Goal: Find specific page/section: Find specific page/section

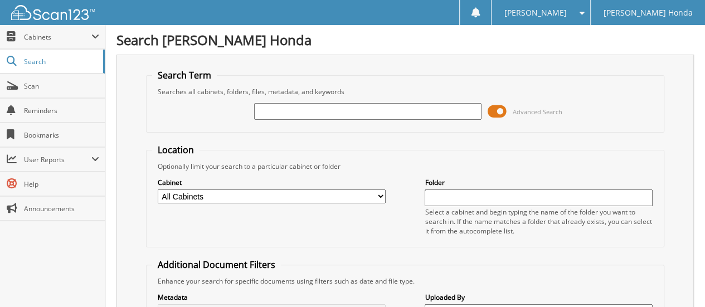
click at [278, 194] on select "All Cabinets 2021 TERMS 2022 TERMS 2023 TERMS 2024 PAYROLL 2024 TERMS 2025 TERMS" at bounding box center [272, 196] width 228 height 14
select select "20961"
click at [158, 189] on select "All Cabinets 2021 TERMS 2022 TERMS 2023 TERMS 2024 PAYROLL 2024 TERMS 2025 TERMS" at bounding box center [272, 196] width 228 height 14
click at [304, 113] on input "text" at bounding box center [368, 111] width 228 height 17
type input "[PERSON_NAME]"
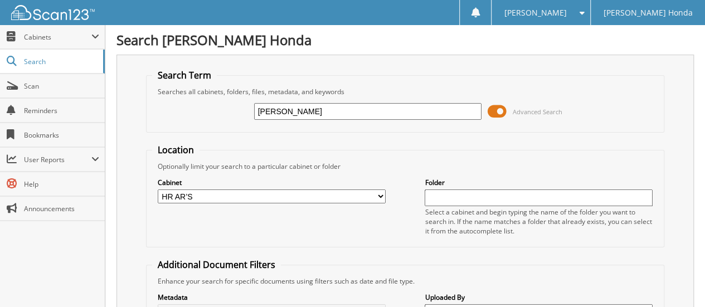
click at [282, 108] on input "[PERSON_NAME]" at bounding box center [368, 111] width 228 height 17
paste input "[PERSON_NAME]"
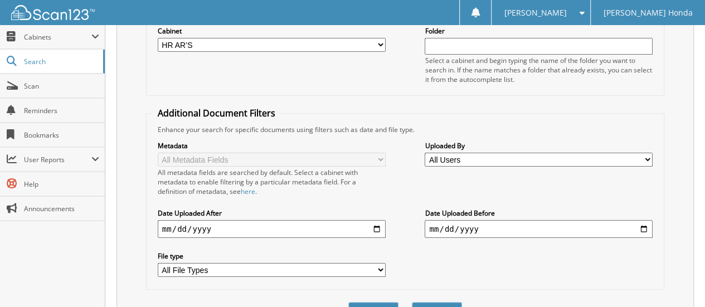
scroll to position [167, 0]
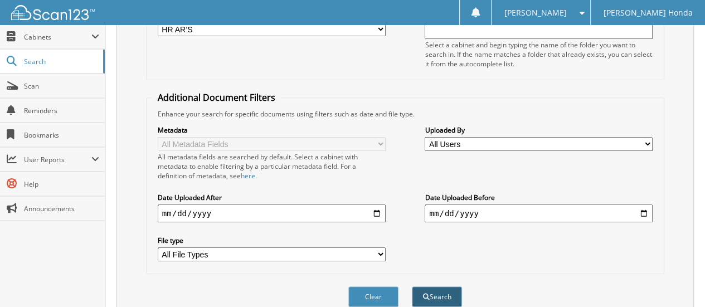
type input "[PERSON_NAME]"
click at [429, 286] on button "Search" at bounding box center [437, 296] width 50 height 21
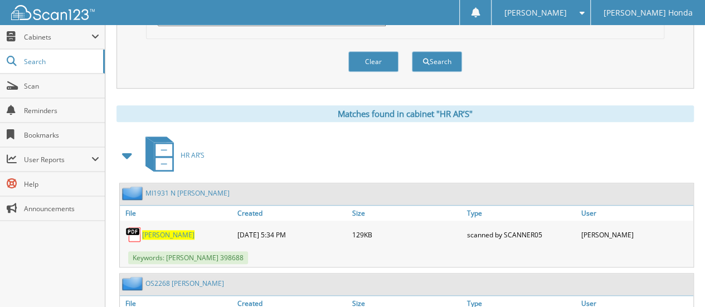
scroll to position [303, 0]
